Goal: Information Seeking & Learning: Learn about a topic

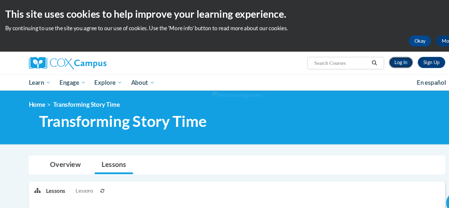
click at [382, 58] on link "Log In" at bounding box center [379, 59] width 23 height 11
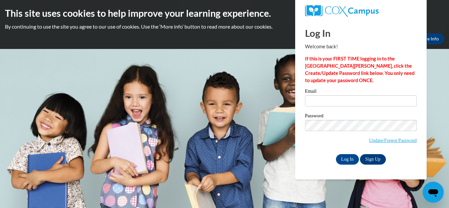
type input "vrbaumun01@gmail.com"
click at [344, 157] on input "Log In" at bounding box center [347, 159] width 23 height 11
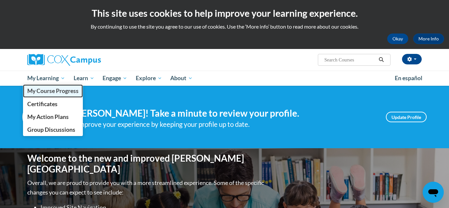
click at [51, 93] on span "My Course Progress" at bounding box center [52, 90] width 51 height 7
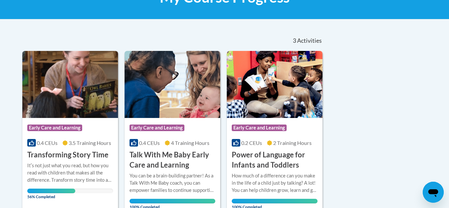
scroll to position [164, 0]
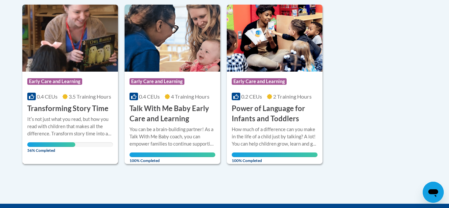
click at [82, 58] on img at bounding box center [70, 38] width 96 height 67
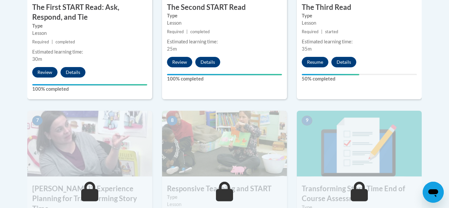
scroll to position [476, 0]
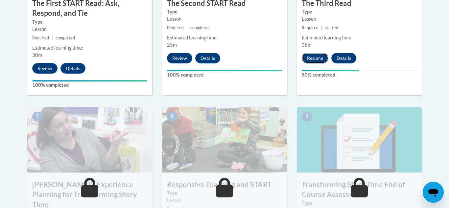
click at [312, 60] on button "Resume" at bounding box center [314, 58] width 27 height 11
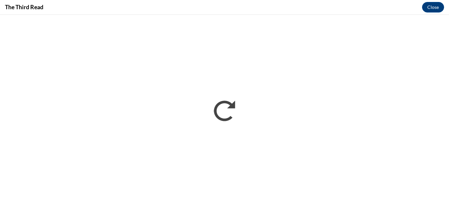
scroll to position [0, 0]
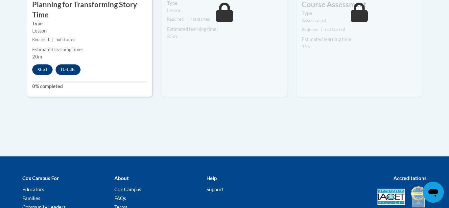
scroll to position [669, 0]
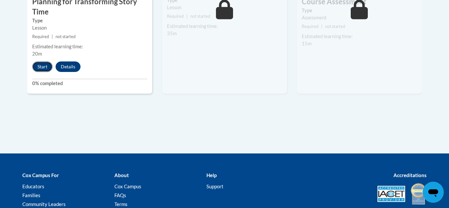
click at [42, 61] on button "Start" at bounding box center [42, 66] width 20 height 11
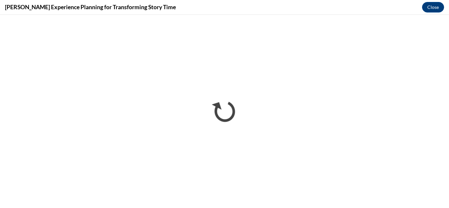
scroll to position [0, 0]
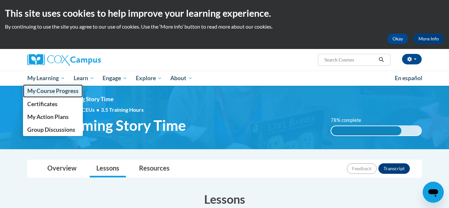
click at [53, 87] on span "My Course Progress" at bounding box center [52, 90] width 51 height 7
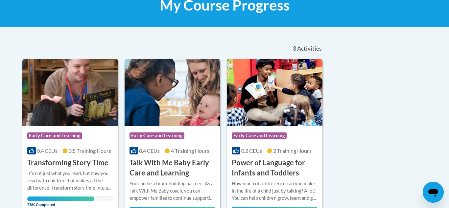
scroll to position [123, 0]
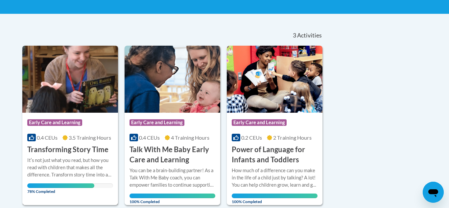
click at [91, 131] on div "Course Category: Early Care and Learning 0.4 CEUs 3.5 Training Hours COURSE Tra…" at bounding box center [70, 134] width 96 height 42
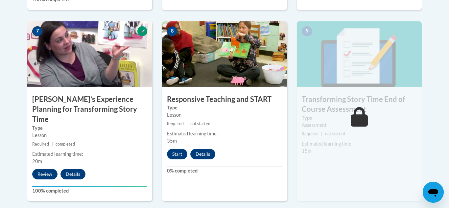
scroll to position [569, 0]
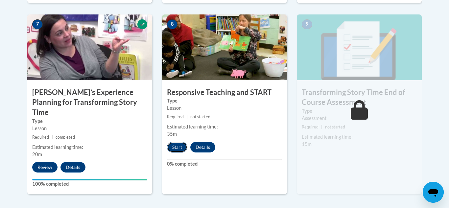
click at [177, 147] on button "Start" at bounding box center [177, 147] width 20 height 11
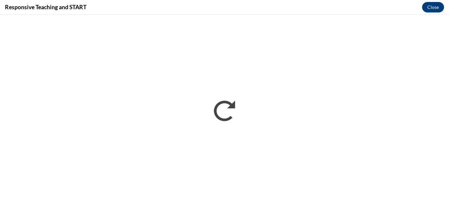
scroll to position [0, 0]
